Goal: Information Seeking & Learning: Learn about a topic

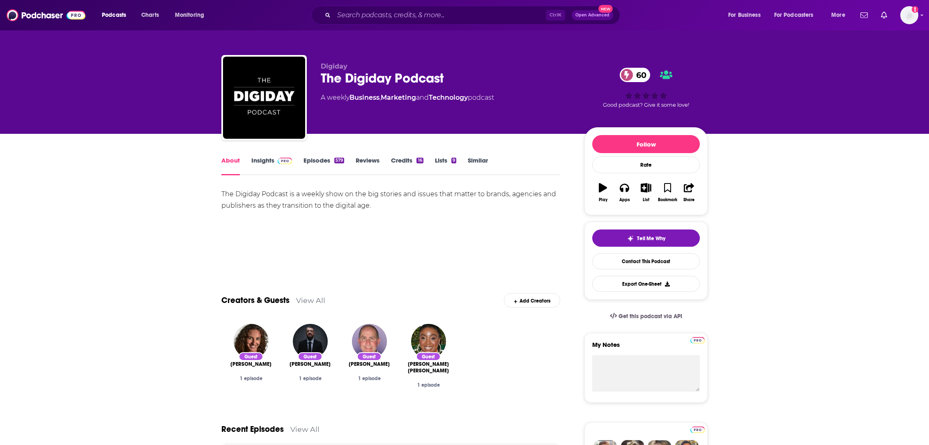
click at [257, 161] on link "Insights" at bounding box center [271, 166] width 41 height 19
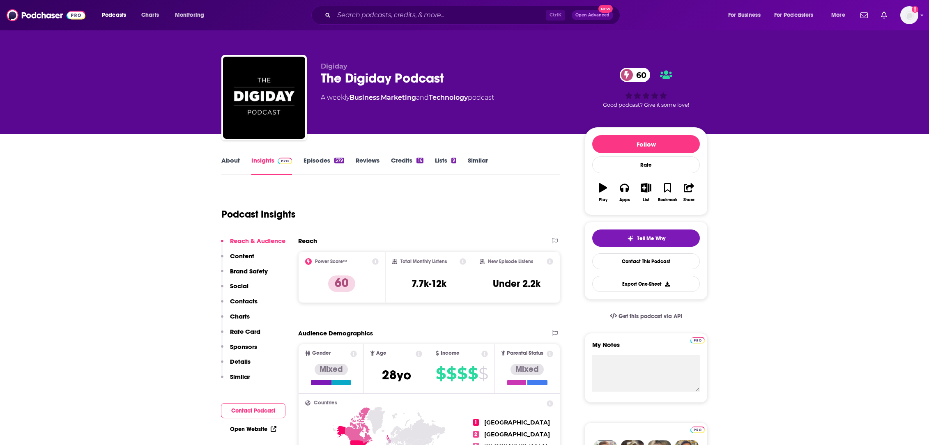
click at [310, 161] on link "Episodes 579" at bounding box center [324, 166] width 41 height 19
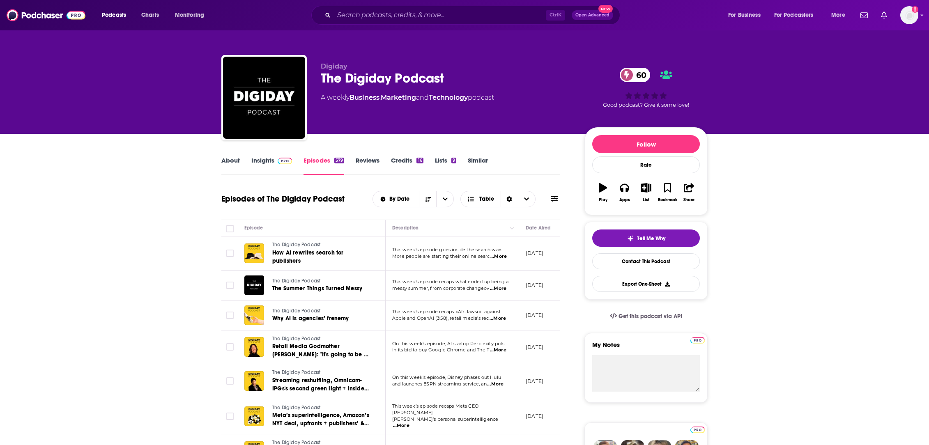
click at [261, 162] on link "Insights" at bounding box center [271, 166] width 41 height 19
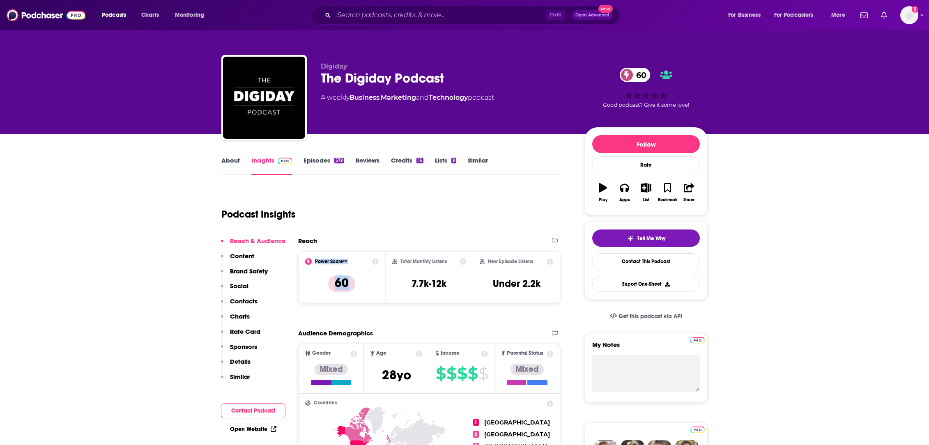
drag, startPoint x: 366, startPoint y: 284, endPoint x: 307, endPoint y: 284, distance: 58.8
click at [307, 284] on div "Power Score™ 60" at bounding box center [342, 277] width 74 height 38
copy div "Power Score™ 60"
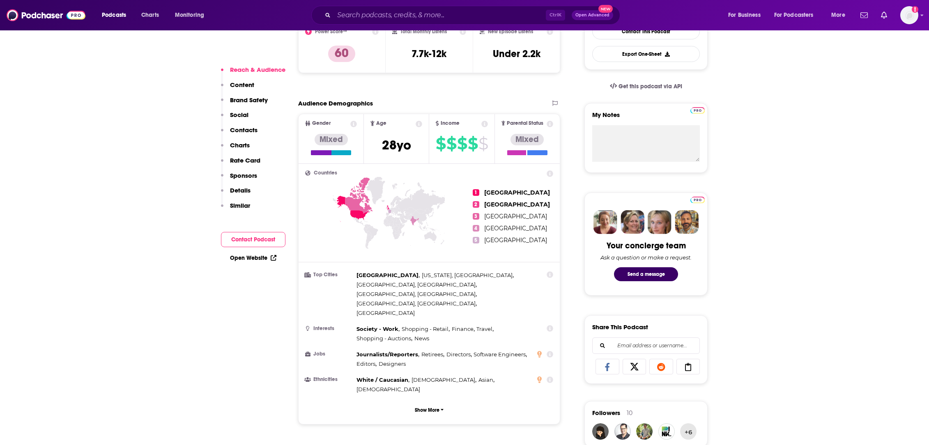
scroll to position [247, 0]
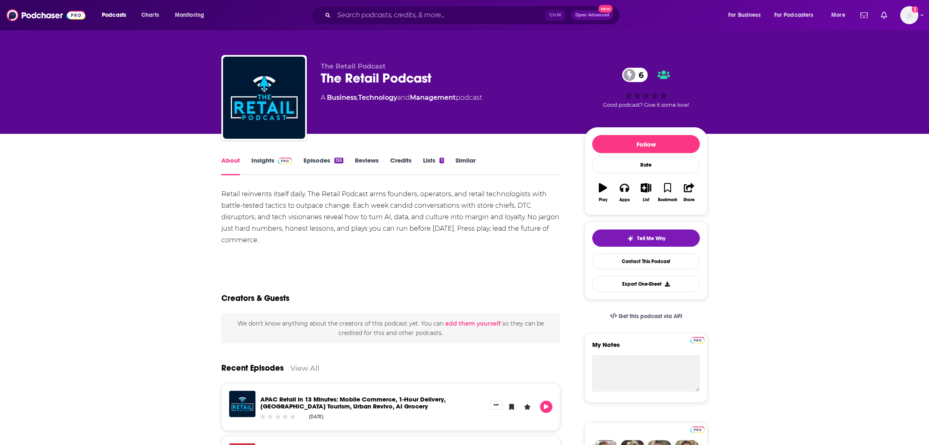
click at [263, 159] on link "Insights" at bounding box center [271, 166] width 41 height 19
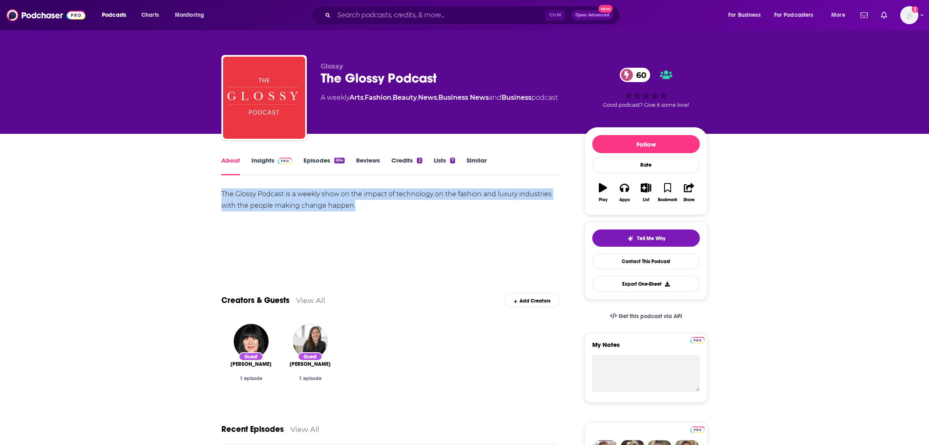
drag, startPoint x: 407, startPoint y: 222, endPoint x: 219, endPoint y: 193, distance: 190.8
click at [358, 237] on div "The Glossy Podcast is a weekly show on the impact of technology on the fashion …" at bounding box center [390, 218] width 339 height 58
drag, startPoint x: 378, startPoint y: 212, endPoint x: 182, endPoint y: 183, distance: 198.6
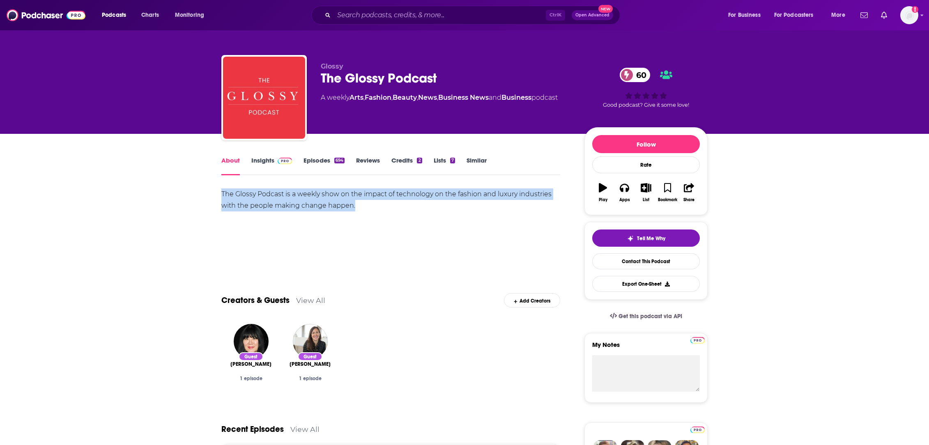
click at [340, 210] on div "The Glossy Podcast is a weekly show on the impact of technology on the fashion …" at bounding box center [390, 200] width 339 height 23
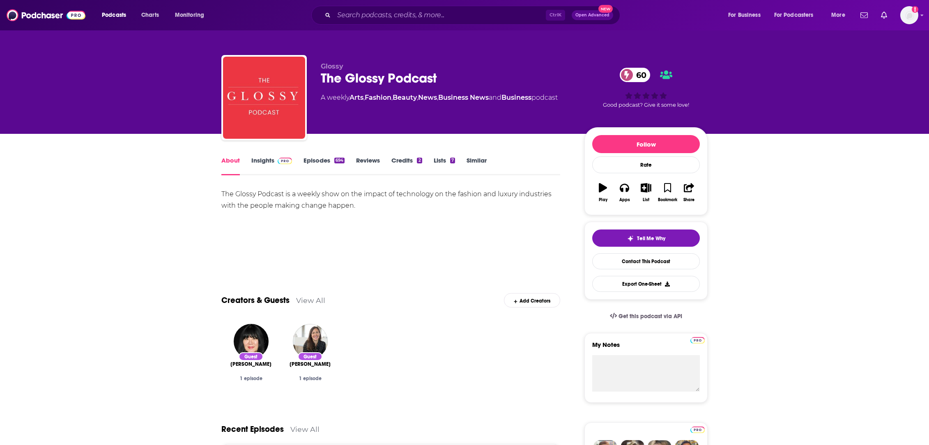
click at [265, 161] on link "Insights" at bounding box center [271, 166] width 41 height 19
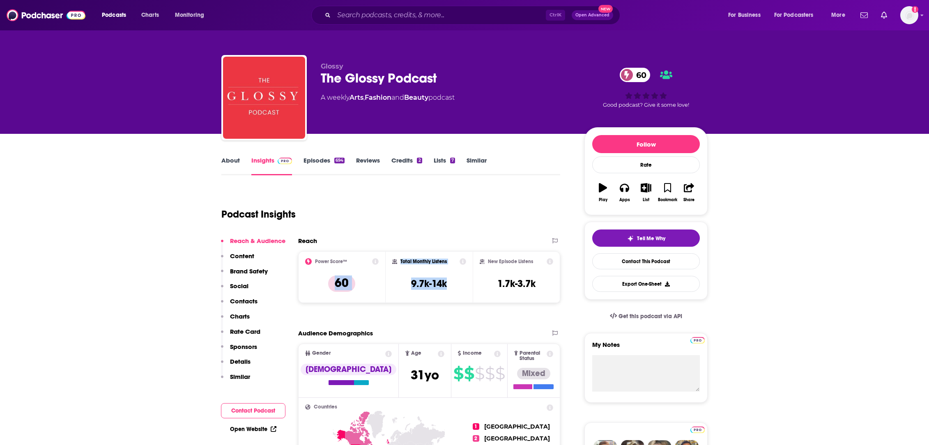
drag, startPoint x: 468, startPoint y: 290, endPoint x: 324, endPoint y: 278, distance: 144.3
click at [324, 278] on div "Power Score™ 60 Total Monthly Listens 9.7k-14k New Episode Listens 1.7k-3.7k" at bounding box center [429, 277] width 262 height 52
copy div "60 Total Monthly Listens 9.7k-14k"
click at [364, 291] on div "Power Score™ 60" at bounding box center [342, 277] width 74 height 38
drag, startPoint x: 457, startPoint y: 279, endPoint x: 413, endPoint y: 282, distance: 43.6
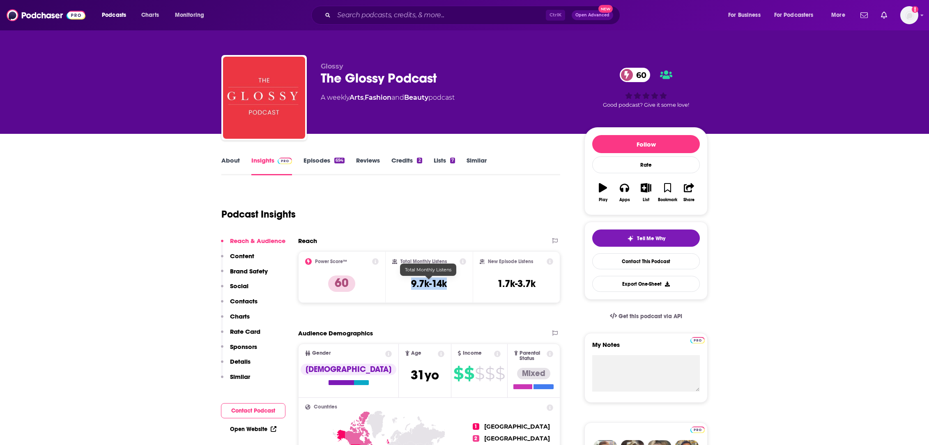
click at [413, 282] on div "Total Monthly Listens 9.7k-14k" at bounding box center [429, 277] width 74 height 38
copy h3 "9.7k-14k"
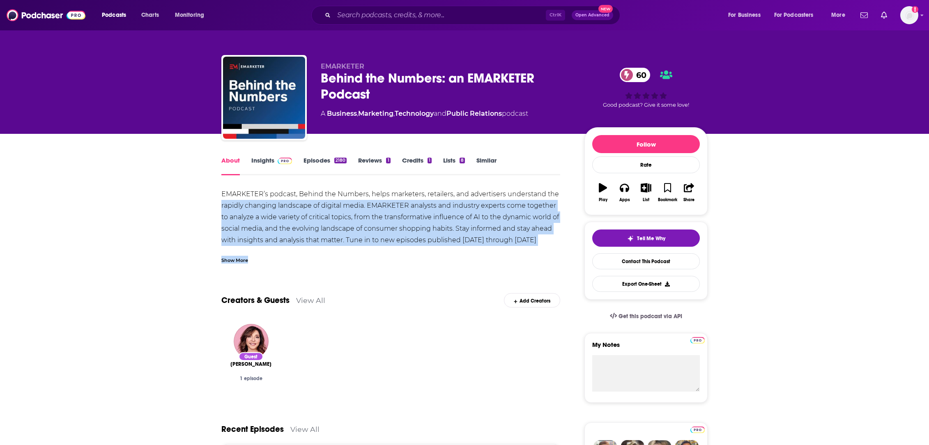
drag, startPoint x: 551, startPoint y: 247, endPoint x: 265, endPoint y: 244, distance: 285.6
click at [230, 208] on div "EMARKETER’s podcast, Behind the Numbers, helps marketers, retailers, and advert…" at bounding box center [390, 226] width 339 height 75
click at [233, 262] on div "Show More" at bounding box center [234, 260] width 27 height 8
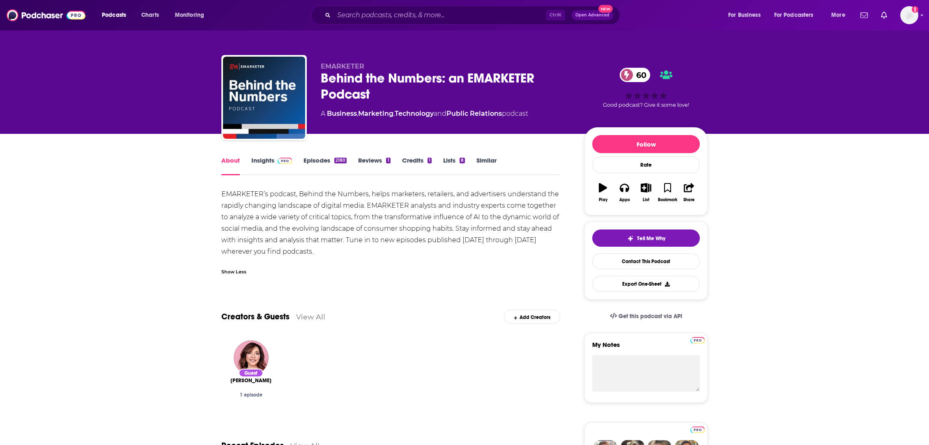
click at [425, 279] on div "EMARKETER’s podcast, Behind the Numbers, helps marketers, retailers, and advert…" at bounding box center [390, 235] width 339 height 92
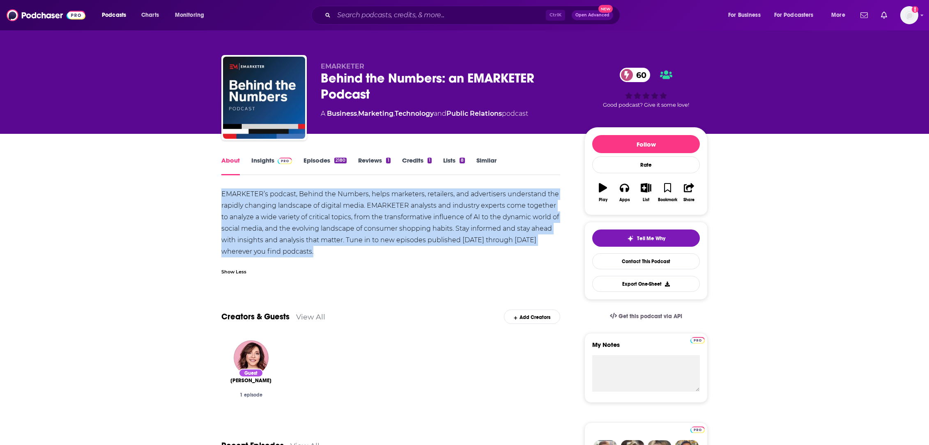
drag, startPoint x: 342, startPoint y: 251, endPoint x: 256, endPoint y: 204, distance: 97.8
click at [221, 196] on div "EMARKETER’s podcast, Behind the Numbers, helps marketers, retailers, and advert…" at bounding box center [390, 223] width 339 height 69
copy div "EMARKETER’s podcast, Behind the Numbers, helps marketers, retailers, and advert…"
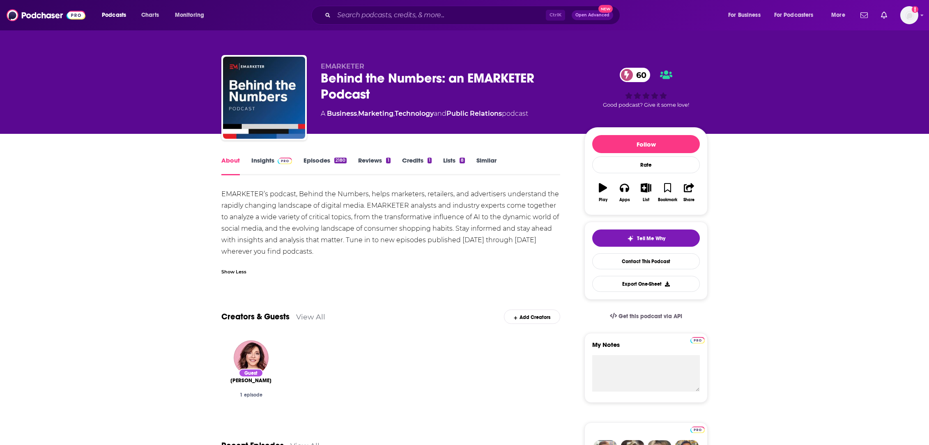
click at [348, 261] on div "EMARKETER’s podcast, Behind the Numbers, helps marketers, retailers, and advert…" at bounding box center [390, 235] width 339 height 92
click at [270, 163] on link "Insights" at bounding box center [271, 166] width 41 height 19
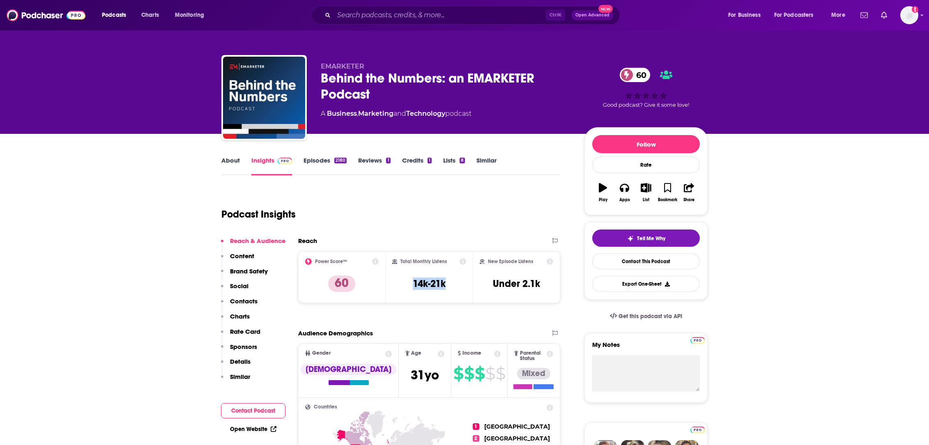
drag, startPoint x: 453, startPoint y: 286, endPoint x: 411, endPoint y: 286, distance: 42.7
click at [411, 286] on div "Total Monthly Listens 14k-21k" at bounding box center [429, 277] width 74 height 38
copy h3 "14k-21k"
click at [374, 14] on input "Search podcasts, credits, & more..." at bounding box center [440, 15] width 212 height 13
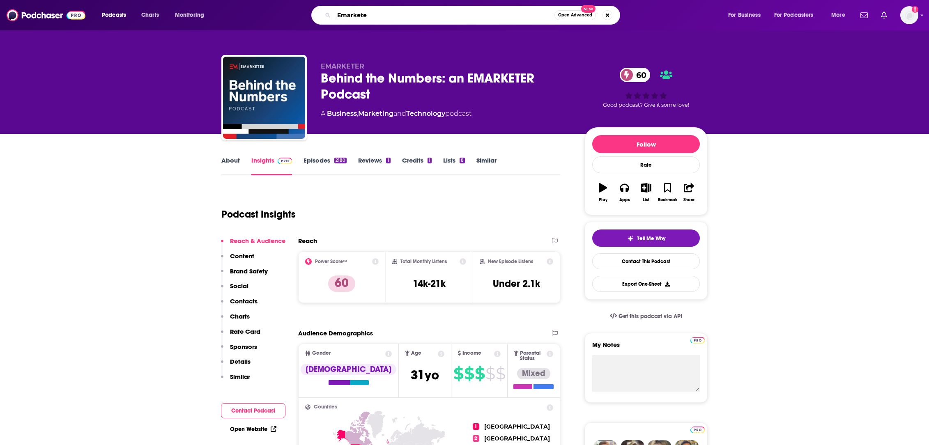
type input "Emarketer"
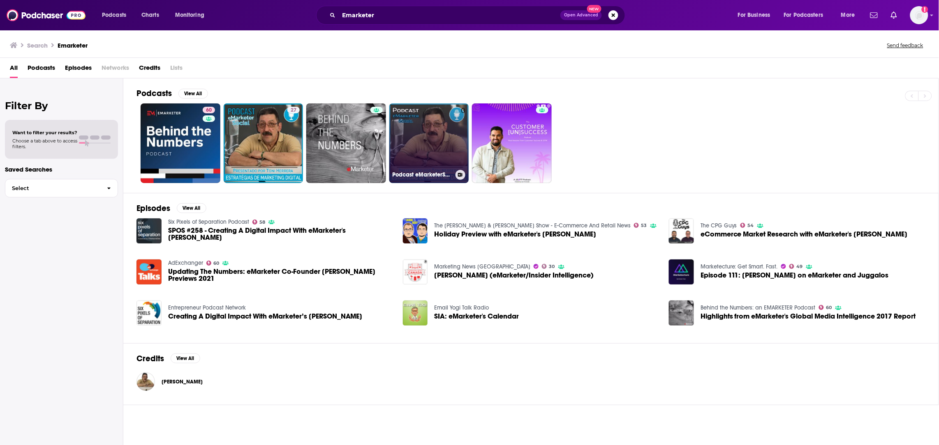
click at [422, 161] on link "0 Podcast eMarketerSocial" at bounding box center [429, 144] width 80 height 80
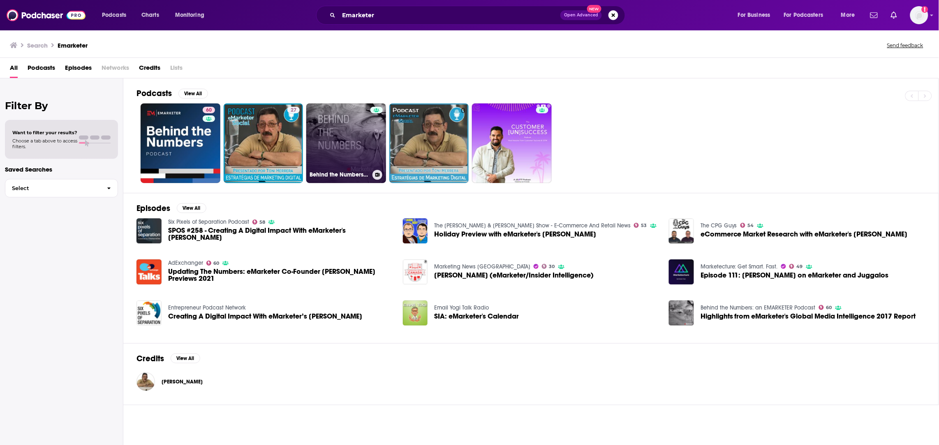
click at [341, 163] on link "Behind the Numbers: eMarketer Podcast" at bounding box center [346, 144] width 80 height 80
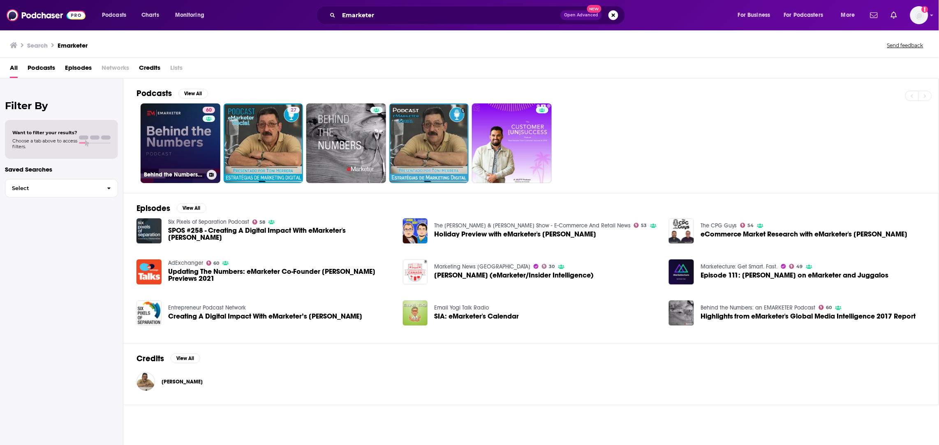
click at [176, 146] on link "60 Behind the Numbers: an EMARKETER Podcast" at bounding box center [181, 144] width 80 height 80
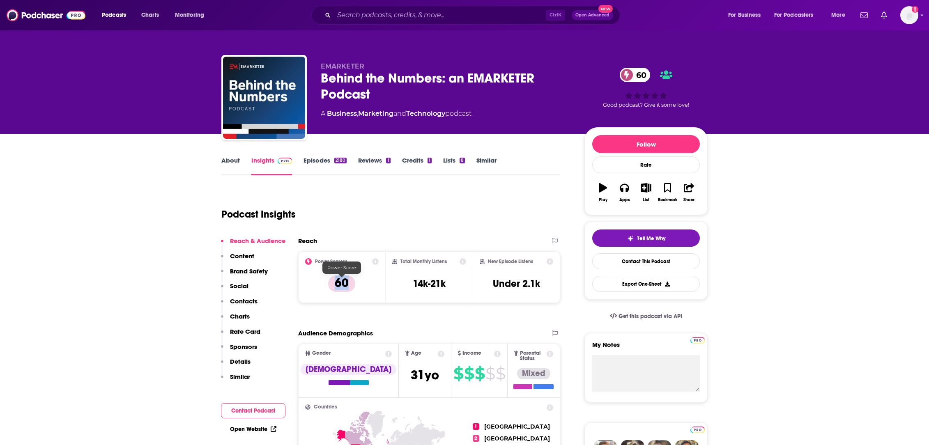
drag, startPoint x: 374, startPoint y: 288, endPoint x: 331, endPoint y: 284, distance: 43.4
click at [331, 284] on div "Power Score™ 60" at bounding box center [342, 277] width 74 height 38
copy p "60"
drag, startPoint x: 452, startPoint y: 286, endPoint x: 408, endPoint y: 286, distance: 44.0
click at [408, 286] on div "Total Monthly Listens 14k-21k" at bounding box center [429, 277] width 74 height 38
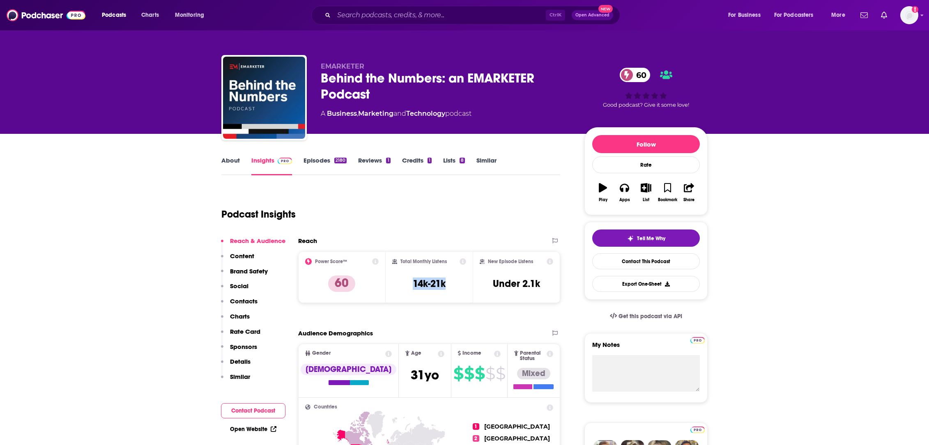
copy h3 "14k-21k"
